Goal: Transaction & Acquisition: Purchase product/service

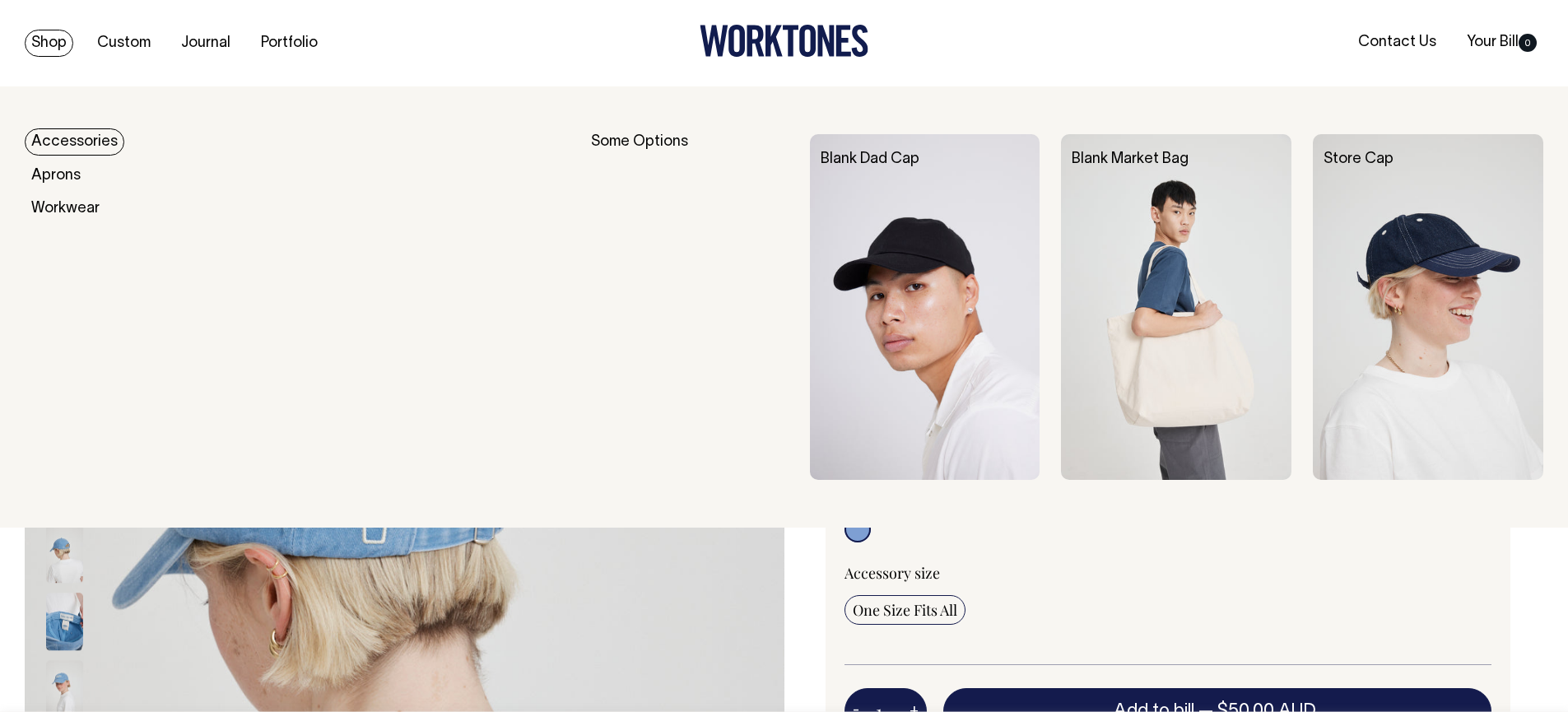
click at [71, 150] on link "Accessories" at bounding box center [74, 141] width 99 height 27
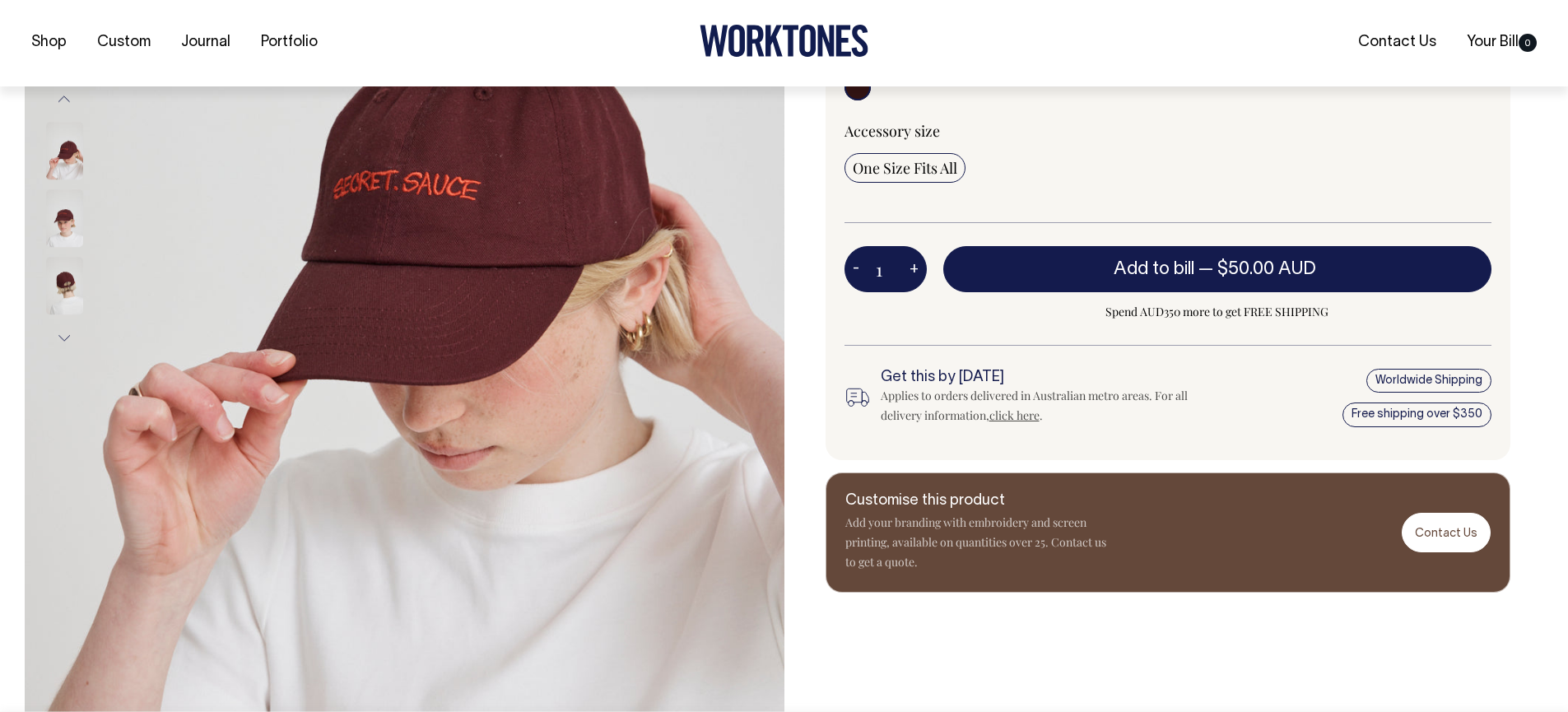
scroll to position [438, 0]
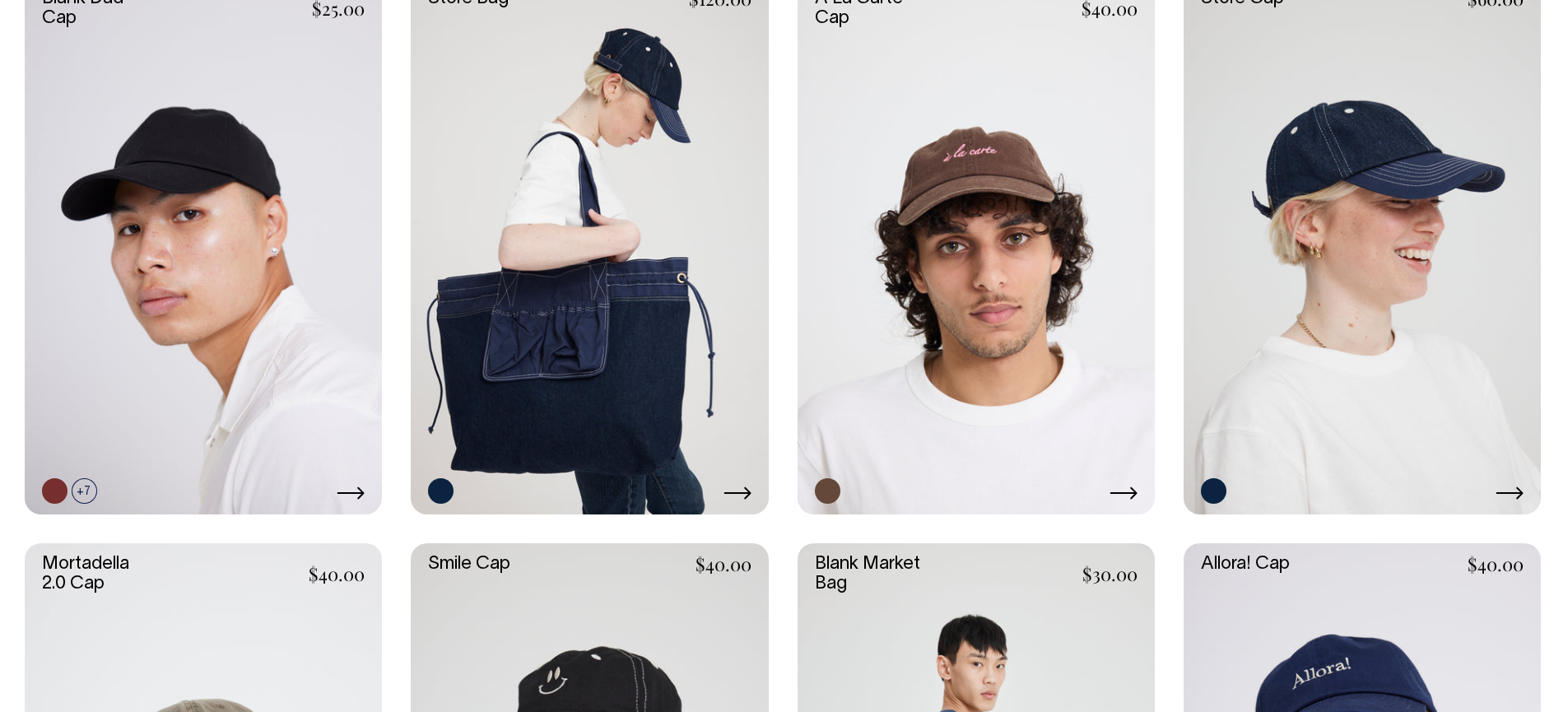
scroll to position [818, 0]
click at [1092, 200] on link at bounding box center [976, 246] width 357 height 536
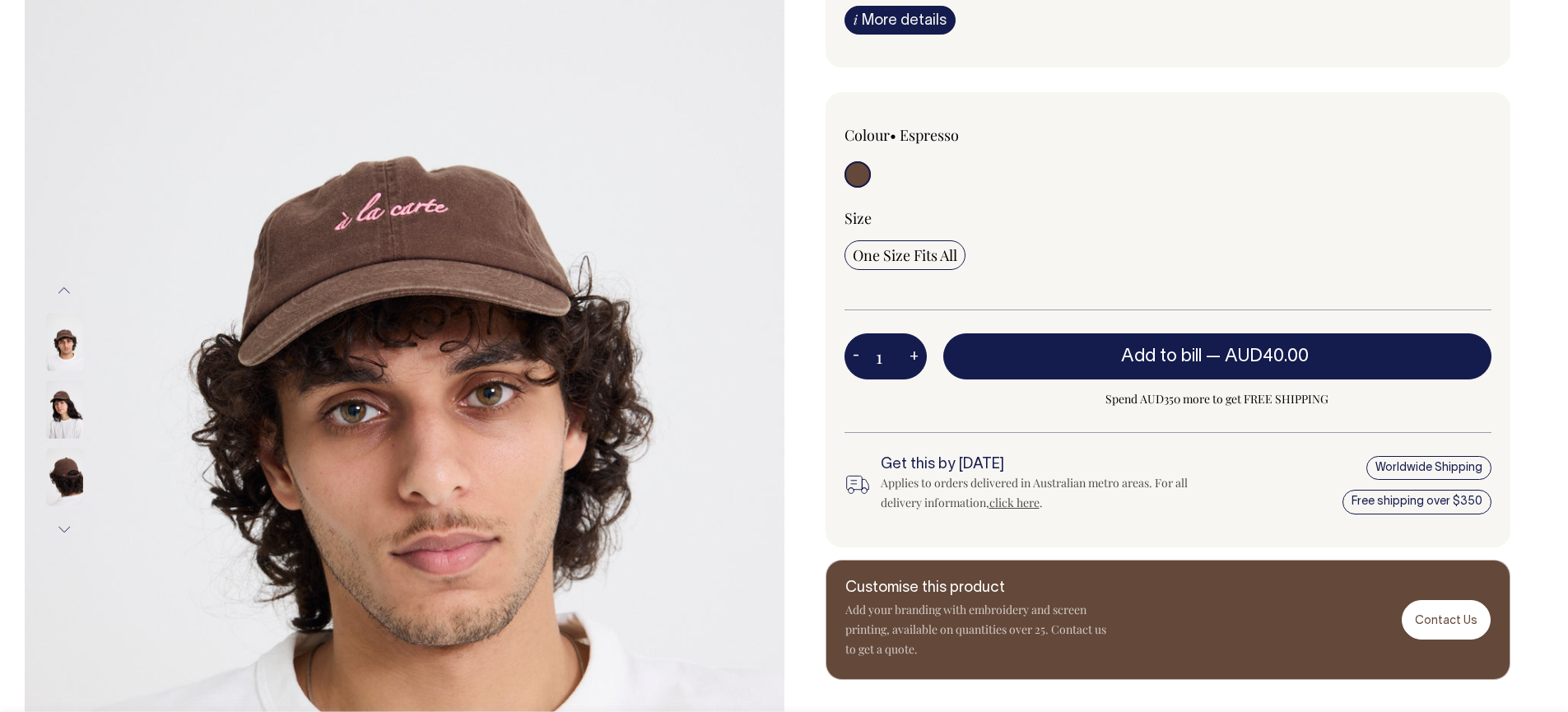
scroll to position [247, 0]
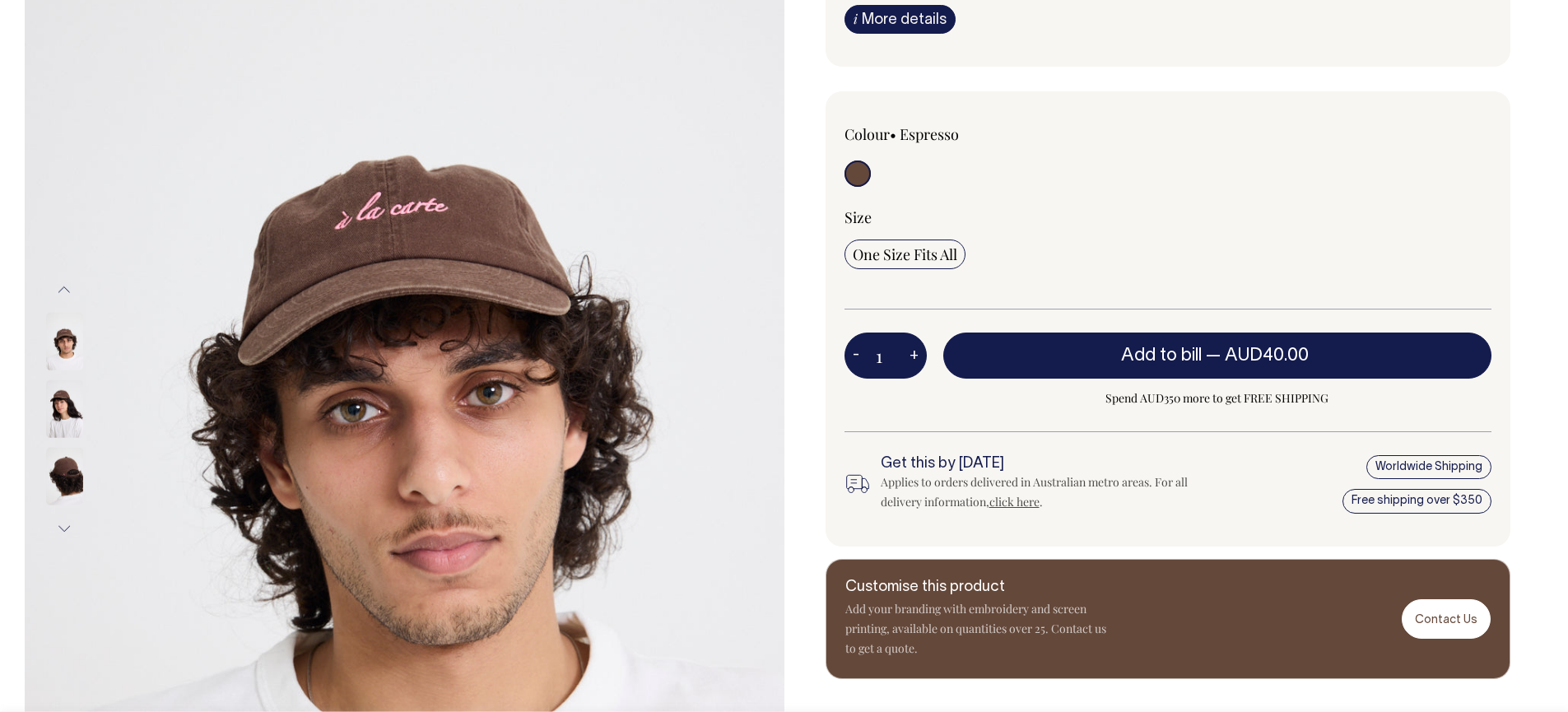
click at [62, 420] on img at bounding box center [65, 409] width 37 height 58
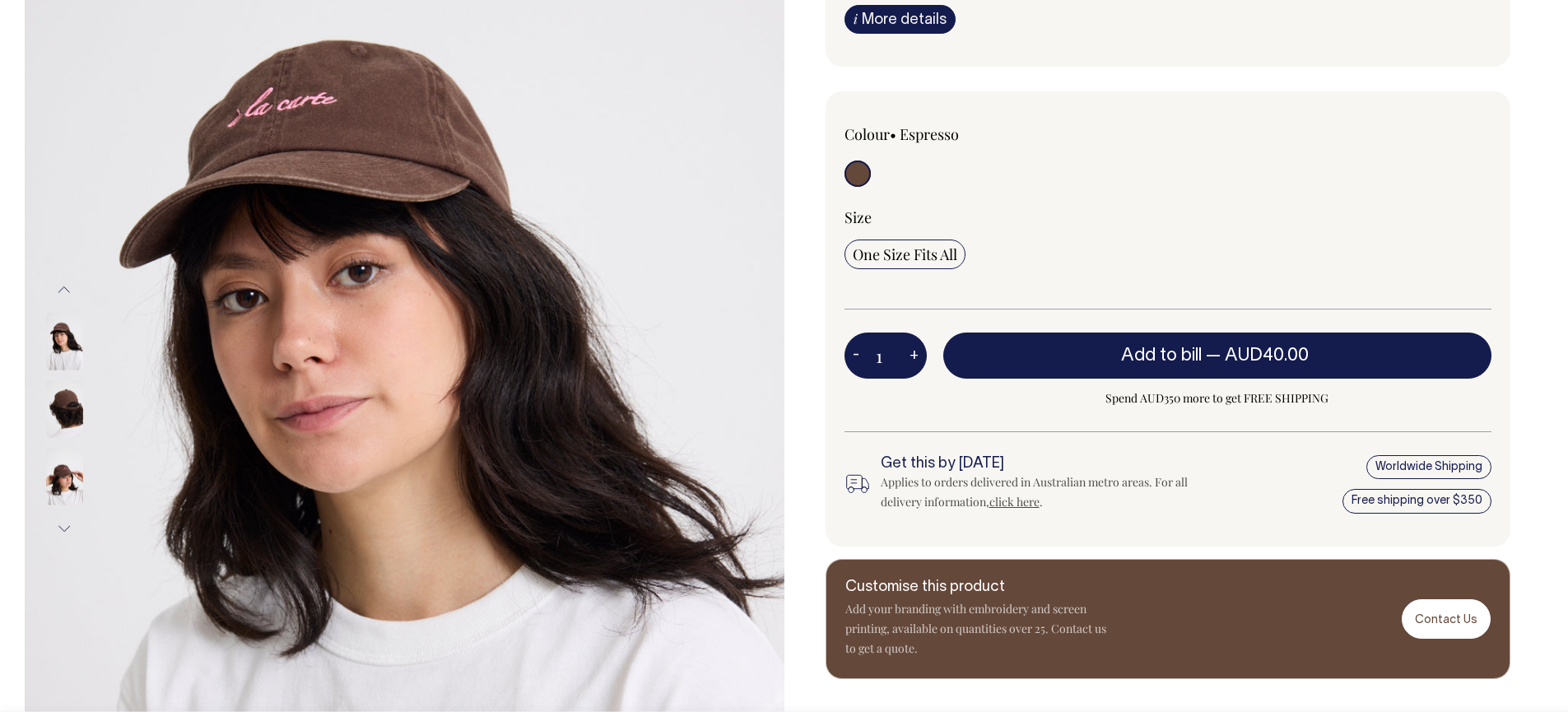
click at [65, 472] on img at bounding box center [65, 477] width 37 height 58
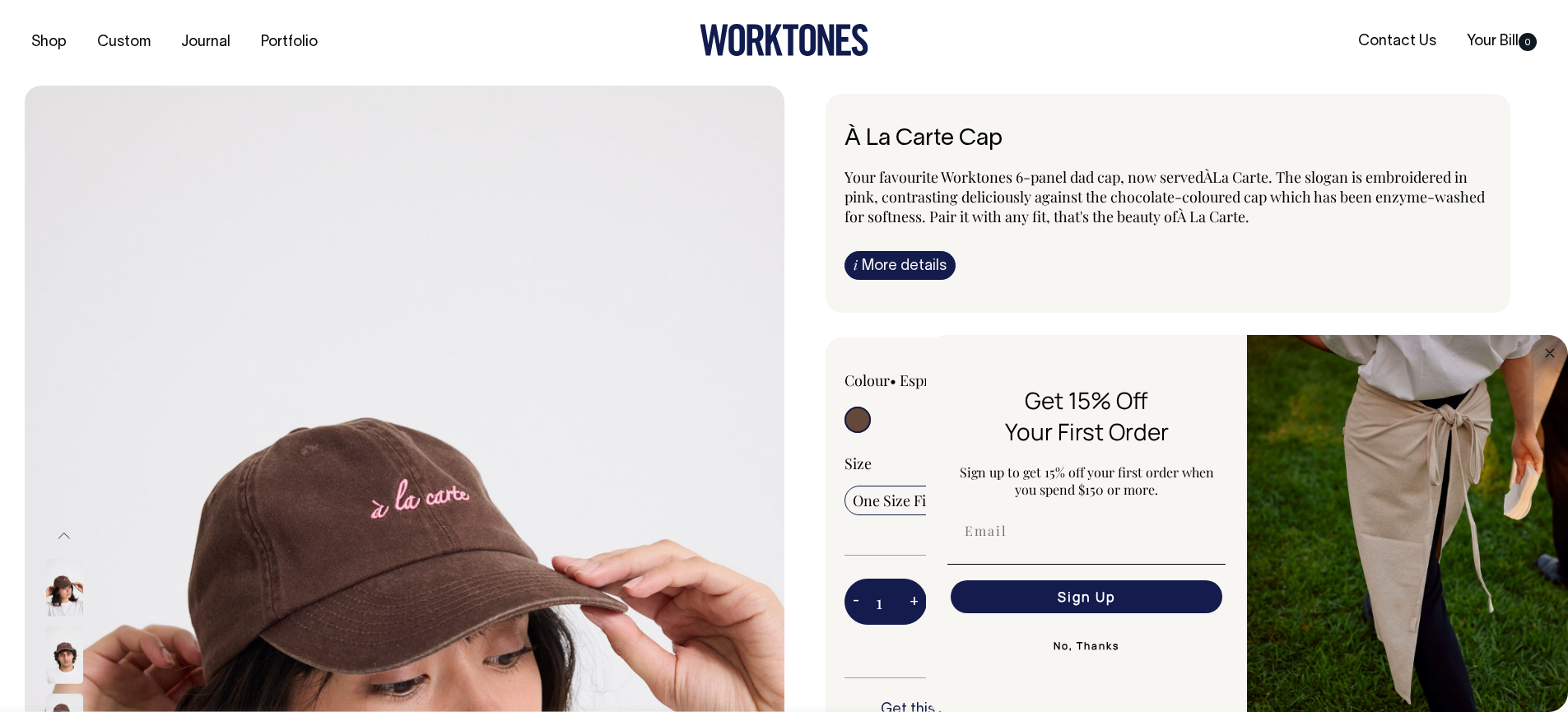
scroll to position [0, 0]
